Goal: Find specific page/section: Find specific page/section

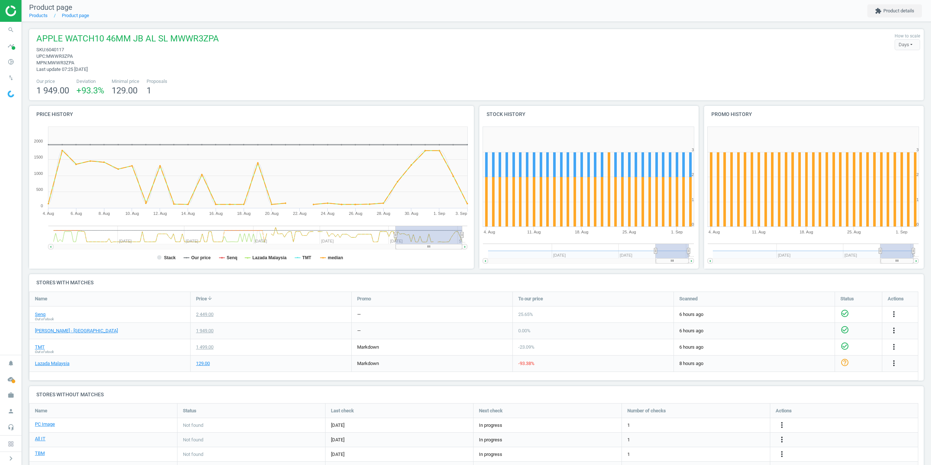
click at [60, 51] on span "6040117" at bounding box center [55, 49] width 18 height 5
copy span "6040117"
click at [370, 49] on div "APPLE WATCH10 46MM JB AL SL MWWR3ZPA sku : 6040117 upc : MWWR3ZPA mpn : MWWR3ZP…" at bounding box center [476, 53] width 887 height 40
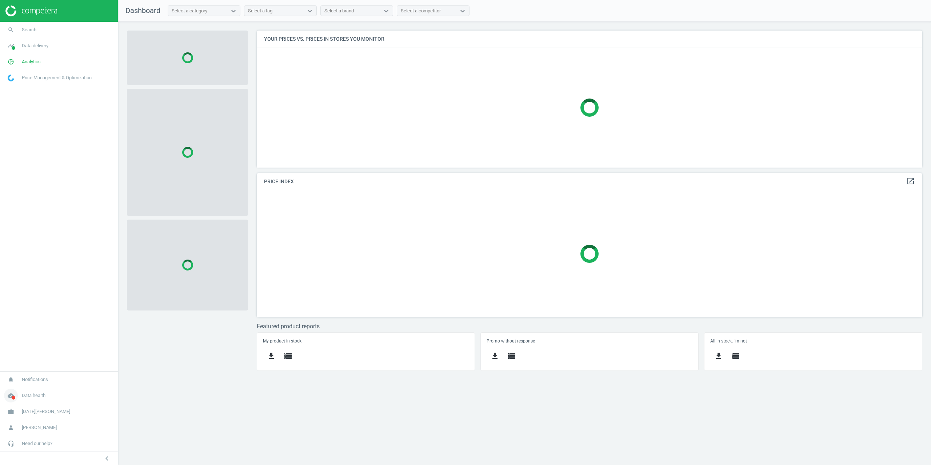
scroll to position [148, 676]
click at [30, 409] on span "Noel Leeming" at bounding box center [46, 411] width 48 height 7
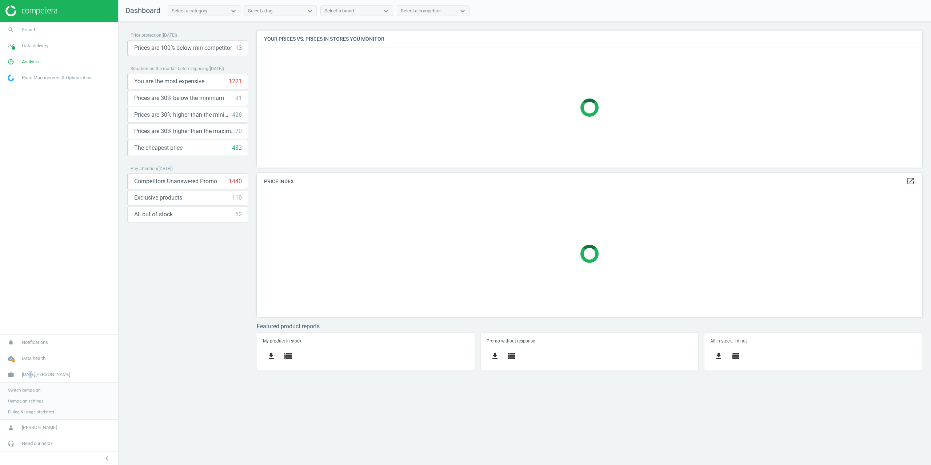
click at [27, 403] on span "Campaign settings" at bounding box center [26, 401] width 36 height 6
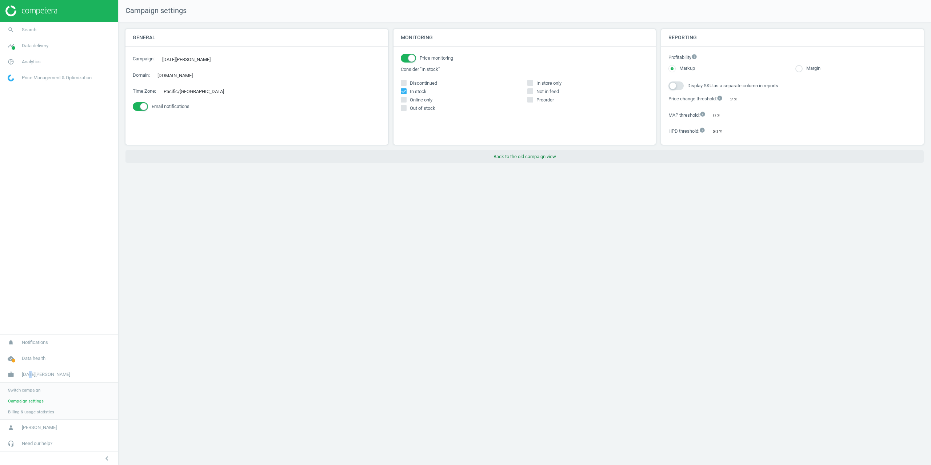
click at [513, 153] on button "Back to the old campaign view" at bounding box center [524, 156] width 798 height 13
